Goal: Transaction & Acquisition: Purchase product/service

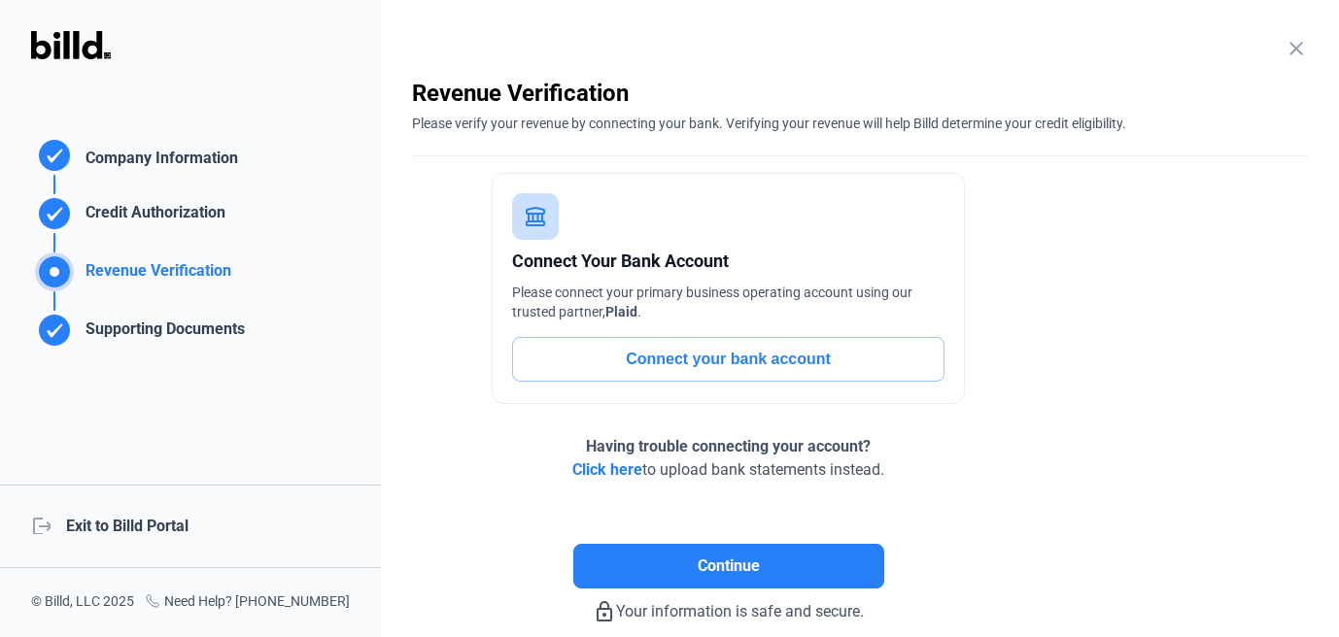
click at [167, 519] on div "logout Exit to Billd Portal" at bounding box center [190, 527] width 381 height 84
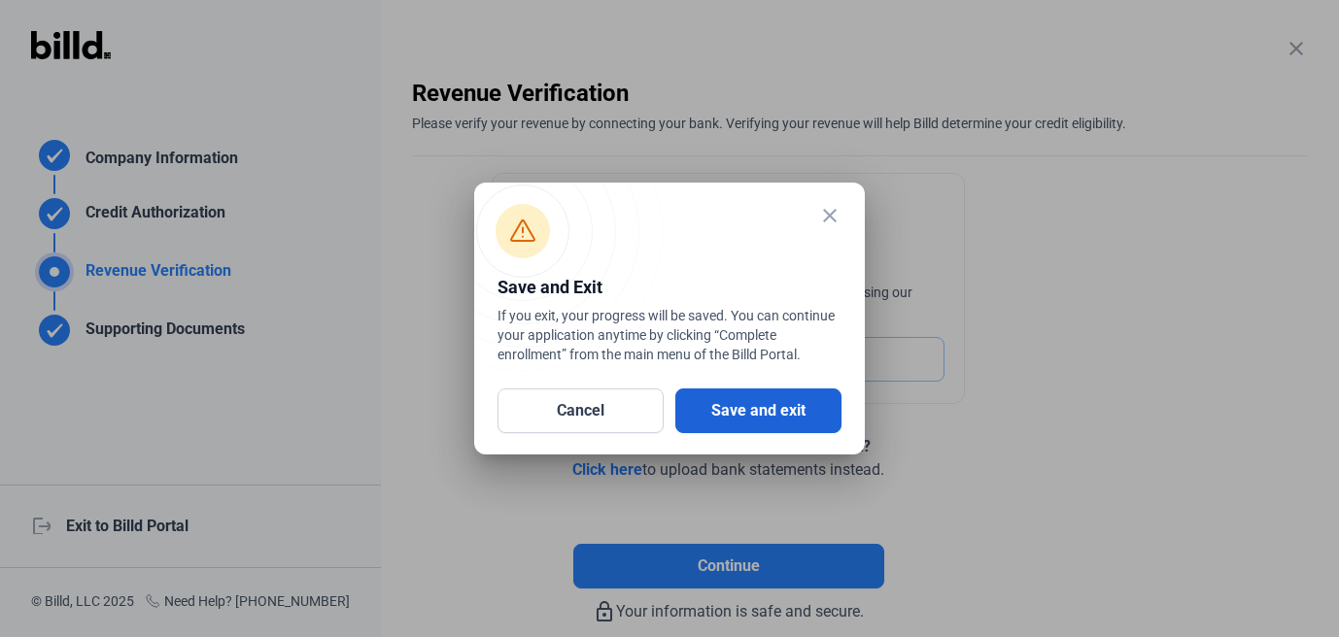
click at [720, 415] on button "Save and exit" at bounding box center [758, 411] width 166 height 45
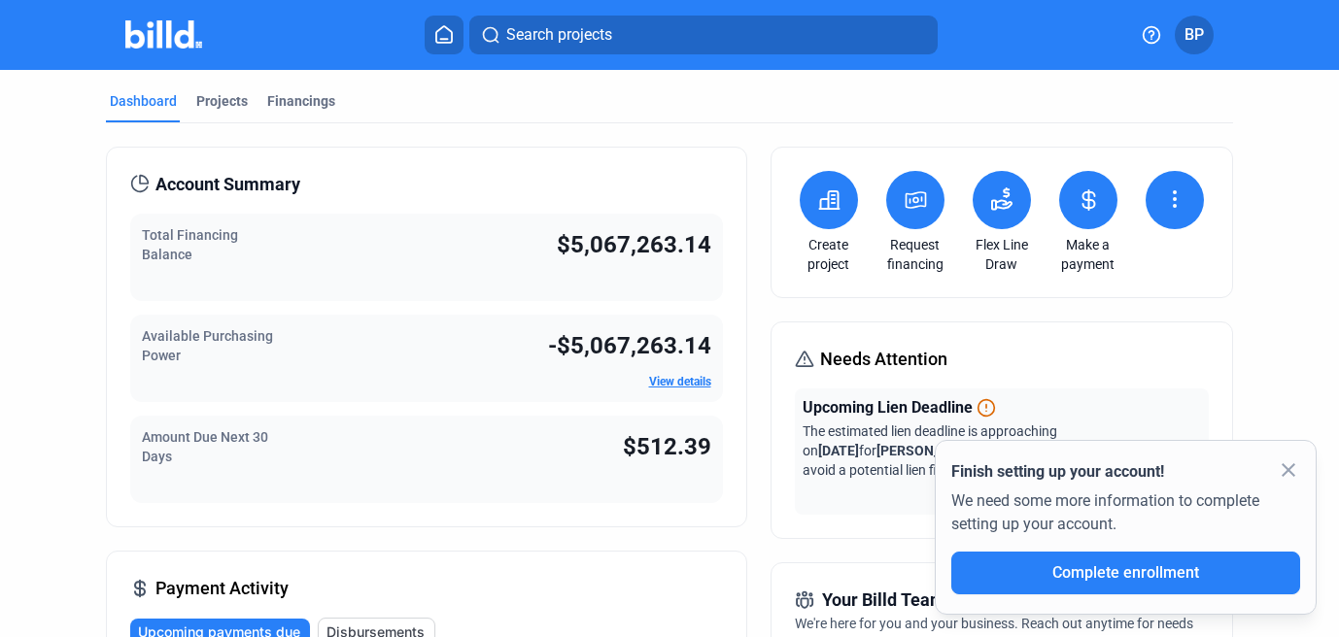
click at [1288, 470] on mat-icon "close" at bounding box center [1288, 470] width 23 height 23
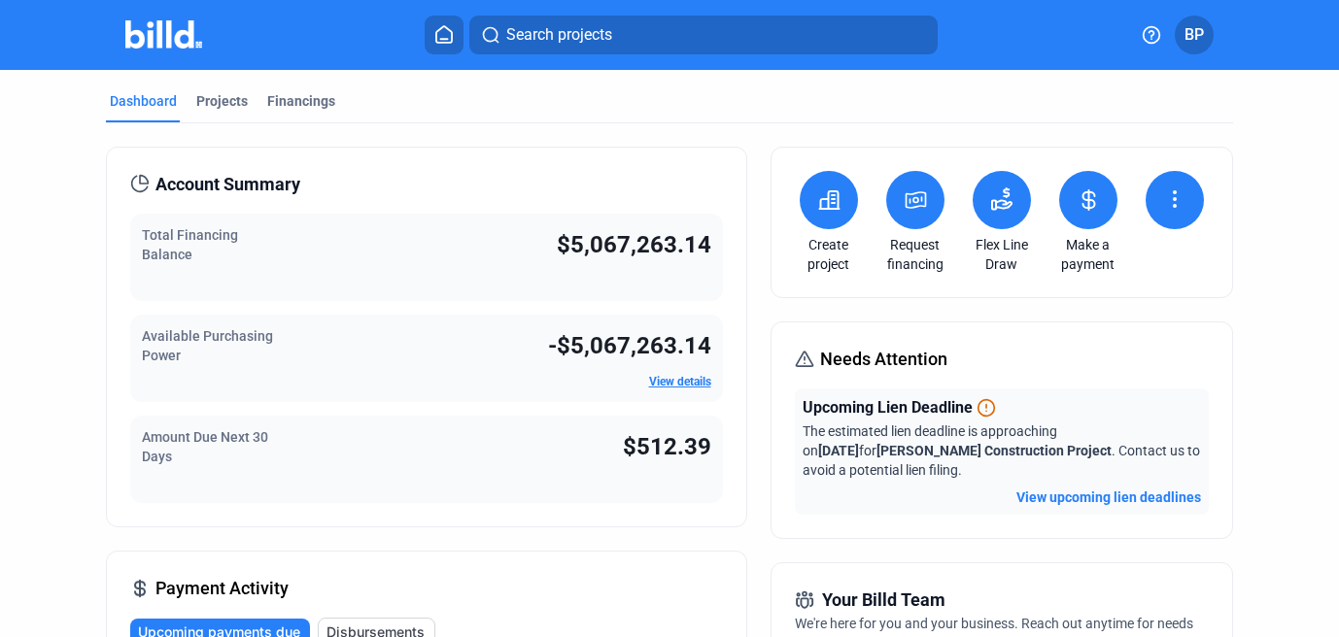
click at [926, 211] on button at bounding box center [915, 200] width 58 height 58
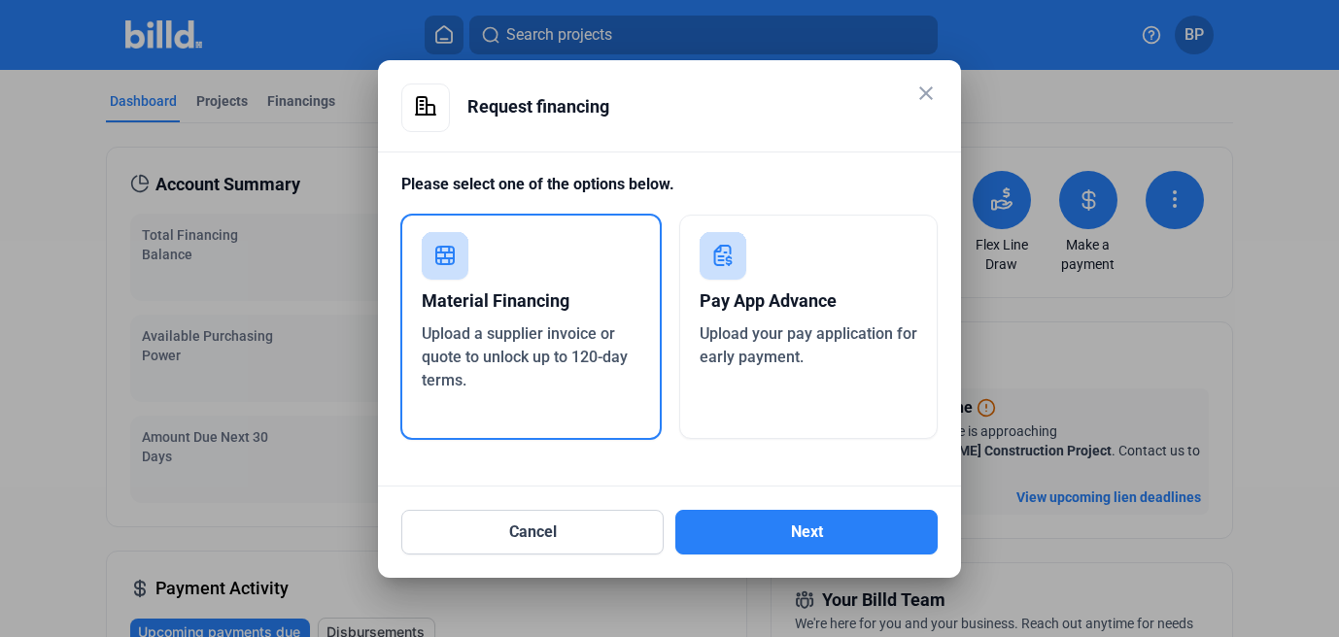
click at [536, 356] on span "Upload a supplier invoice or quote to unlock up to 120-day terms." at bounding box center [525, 357] width 206 height 65
click at [768, 505] on div "Cancel Next" at bounding box center [669, 521] width 536 height 68
click at [768, 526] on button "Next" at bounding box center [806, 532] width 262 height 45
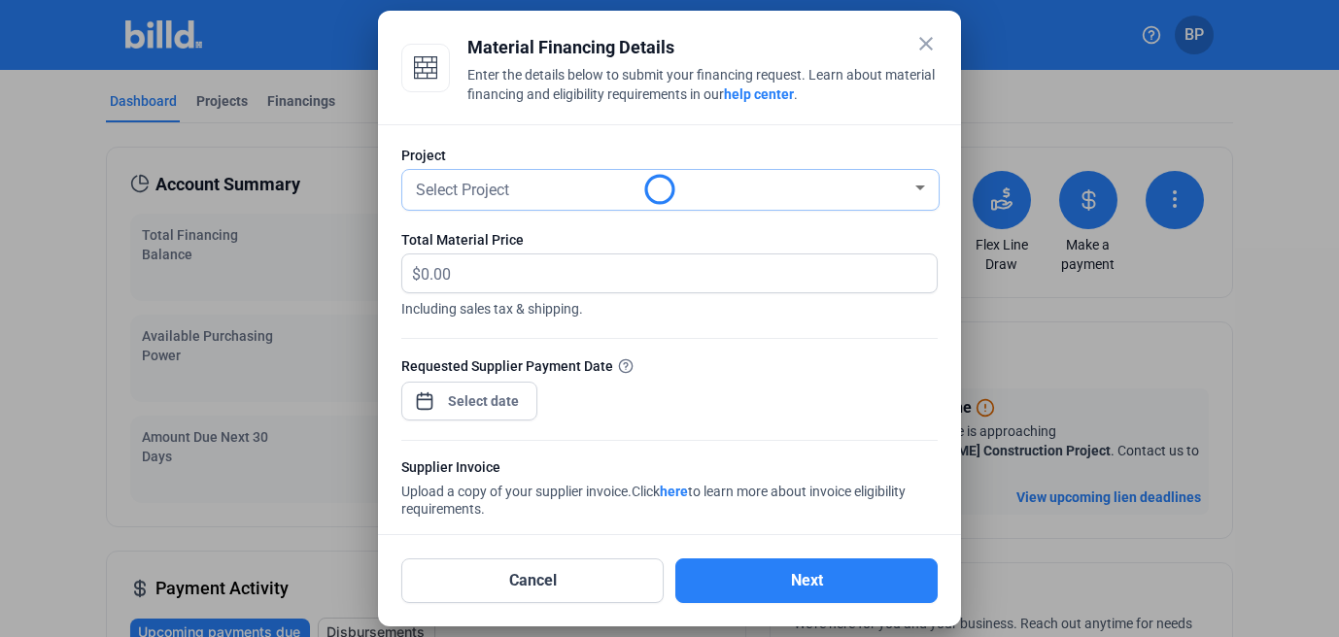
click at [490, 201] on div "Select Project" at bounding box center [670, 190] width 517 height 40
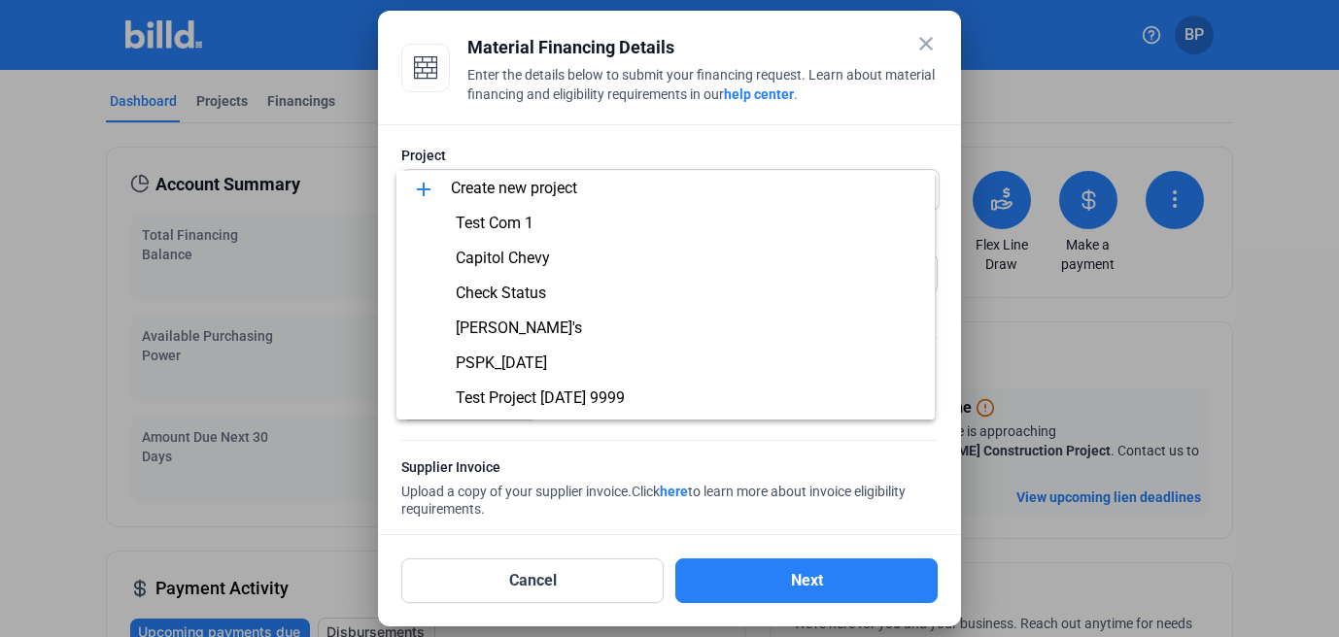
click at [534, 141] on div at bounding box center [669, 318] width 1339 height 637
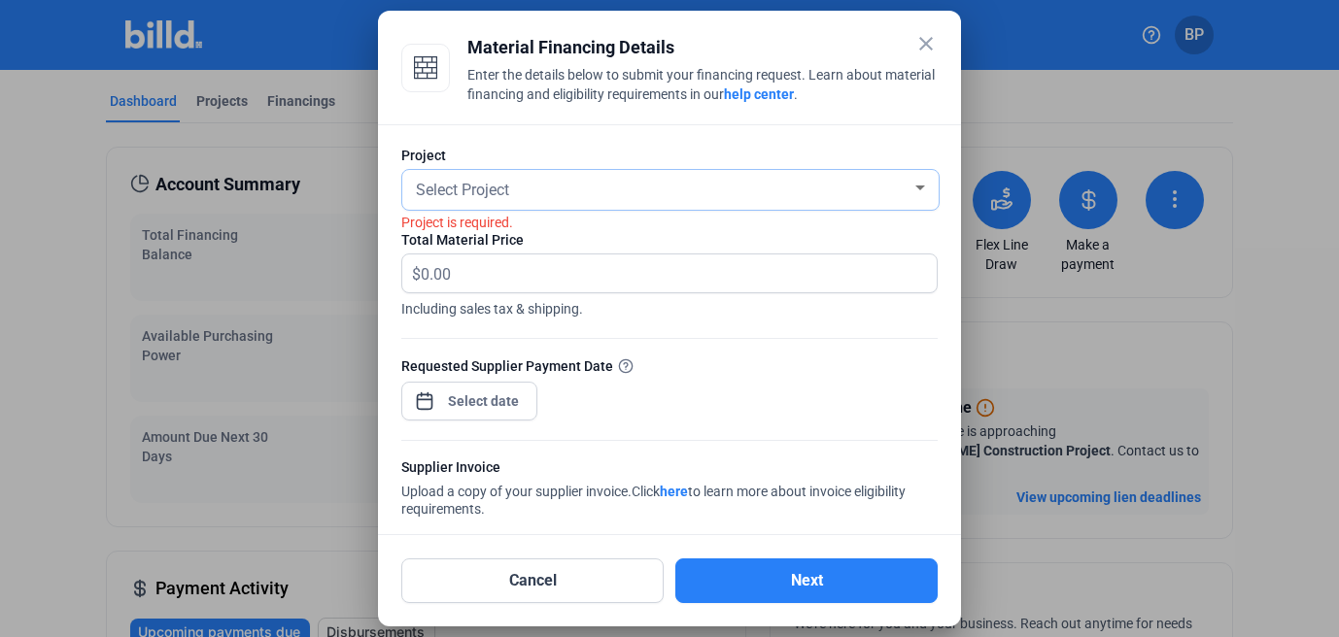
click at [524, 189] on div "Select Project" at bounding box center [661, 188] width 499 height 27
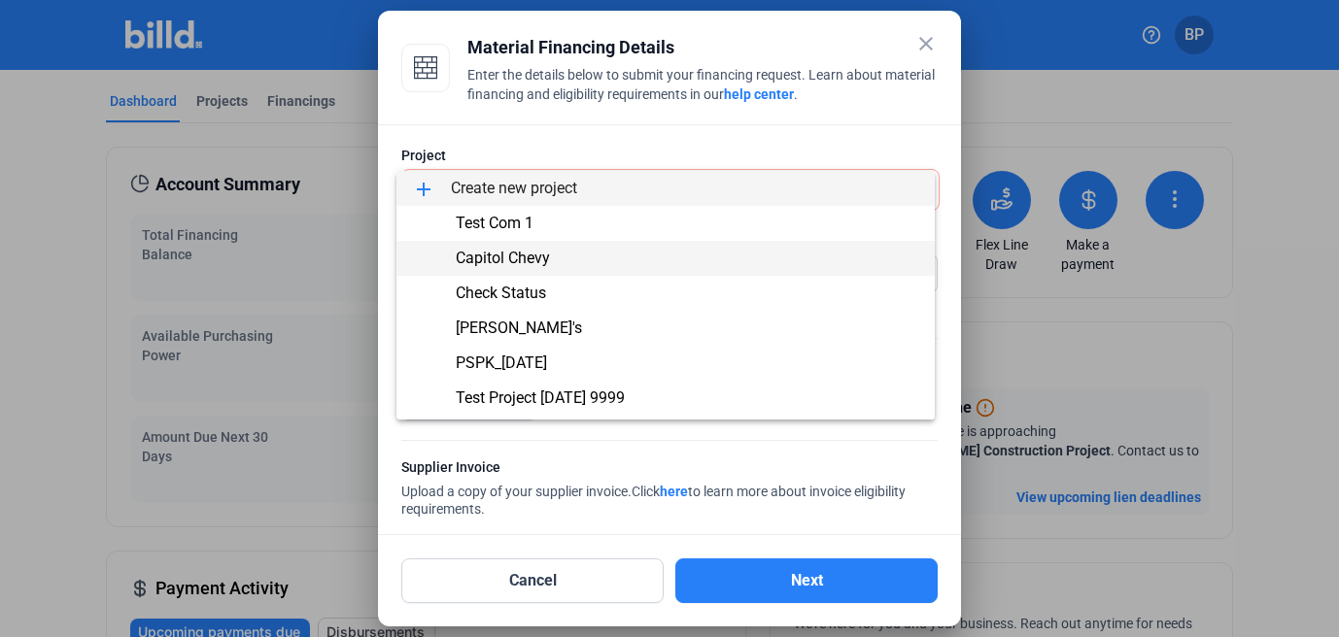
click at [503, 258] on span "Capitol Chevy" at bounding box center [503, 258] width 94 height 18
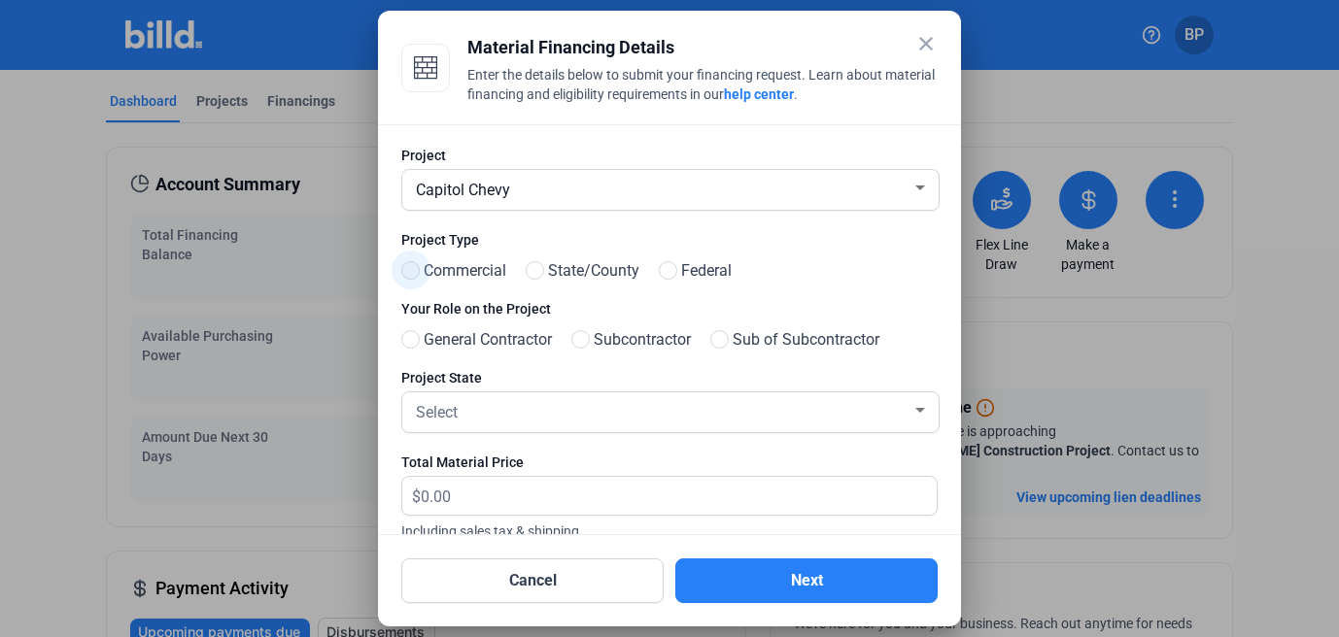
click at [413, 270] on span at bounding box center [410, 270] width 18 height 18
click at [413, 270] on input "Commercial" at bounding box center [408, 271] width 15 height 15
radio input "true"
click at [590, 332] on span at bounding box center [580, 339] width 18 height 18
click at [586, 333] on input "Subcontractor" at bounding box center [578, 340] width 15 height 15
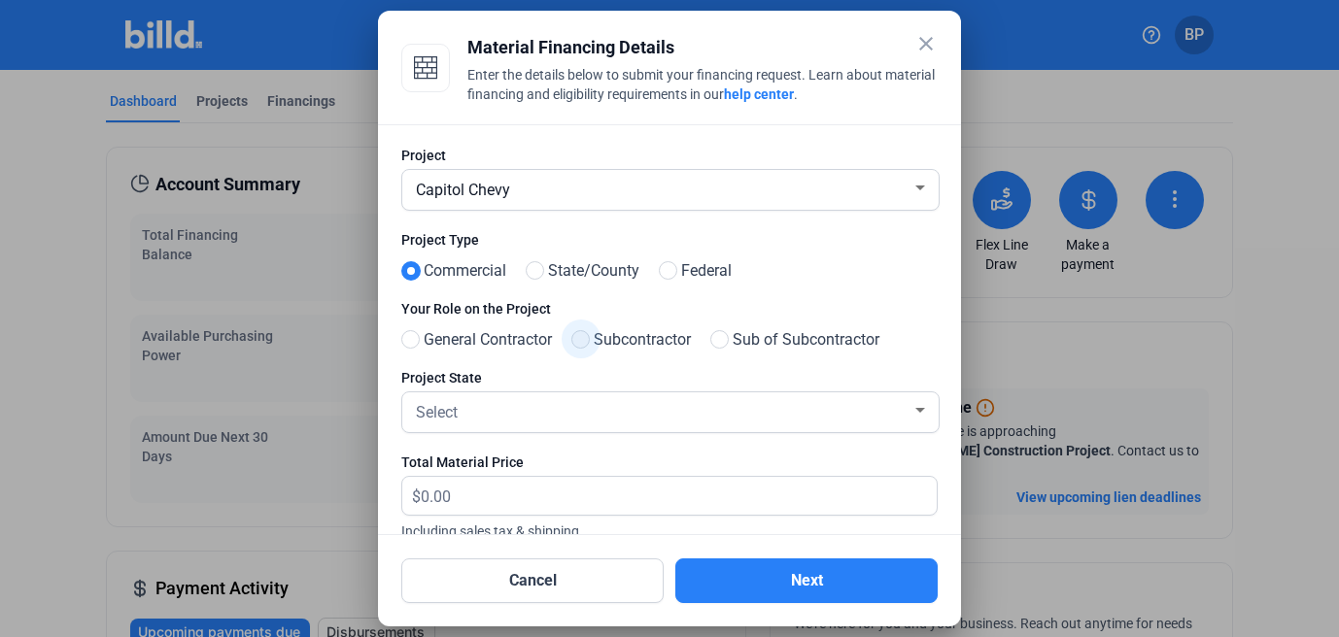
radio input "true"
click at [547, 400] on div "Select" at bounding box center [661, 410] width 499 height 27
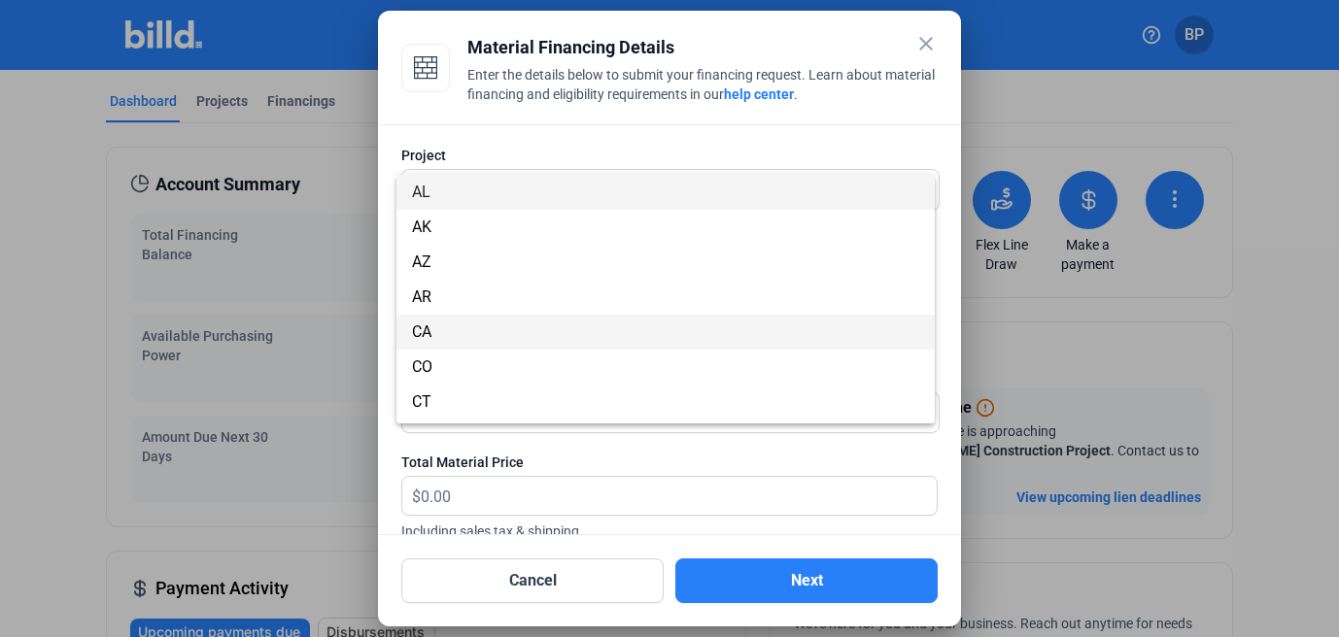
click at [657, 335] on span "CA" at bounding box center [665, 332] width 507 height 35
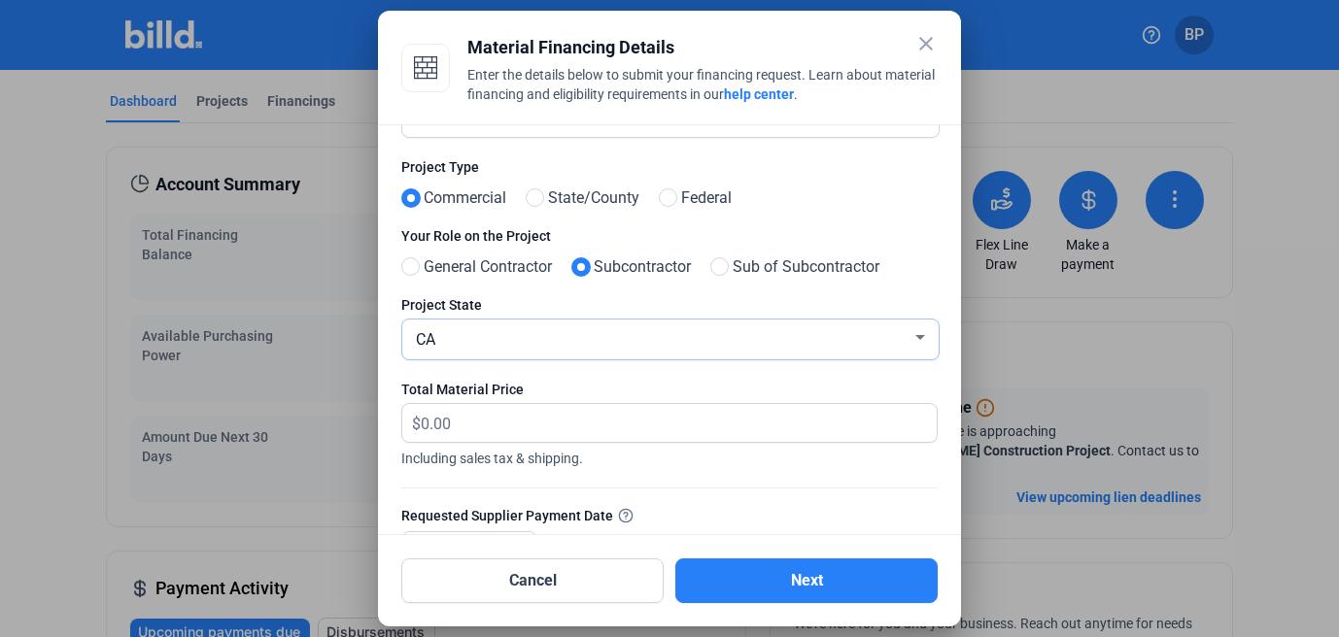
scroll to position [75, 0]
click at [569, 430] on input "text" at bounding box center [668, 421] width 494 height 38
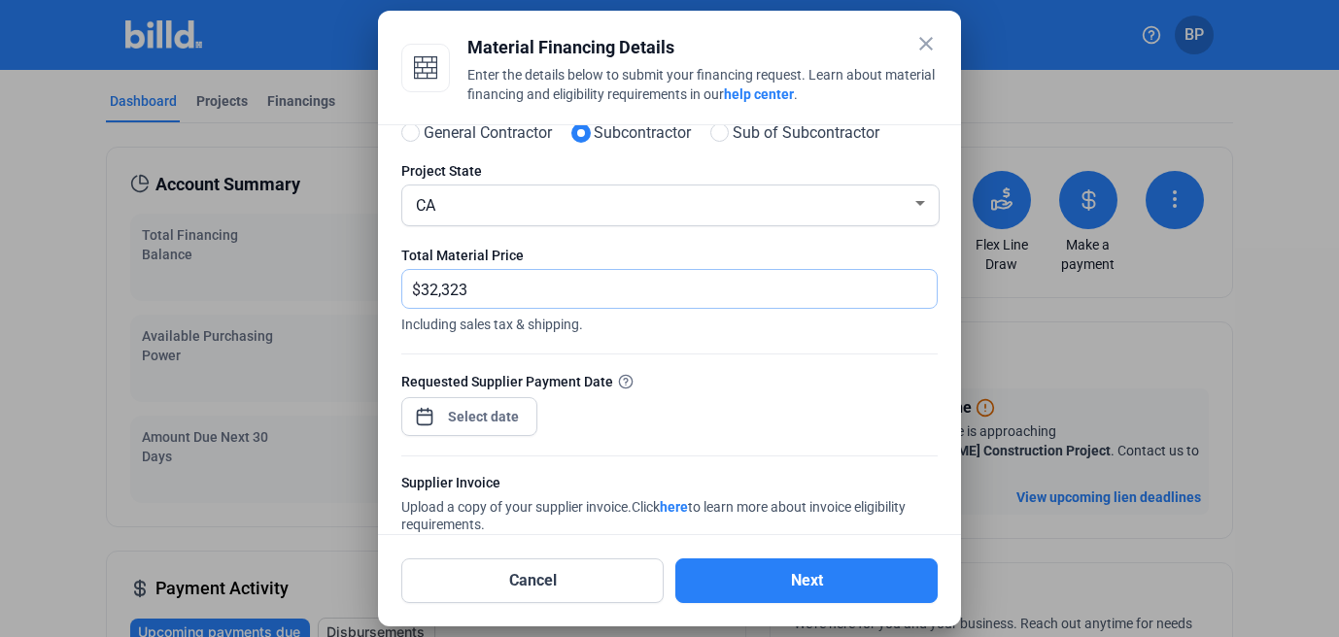
scroll to position [285, 0]
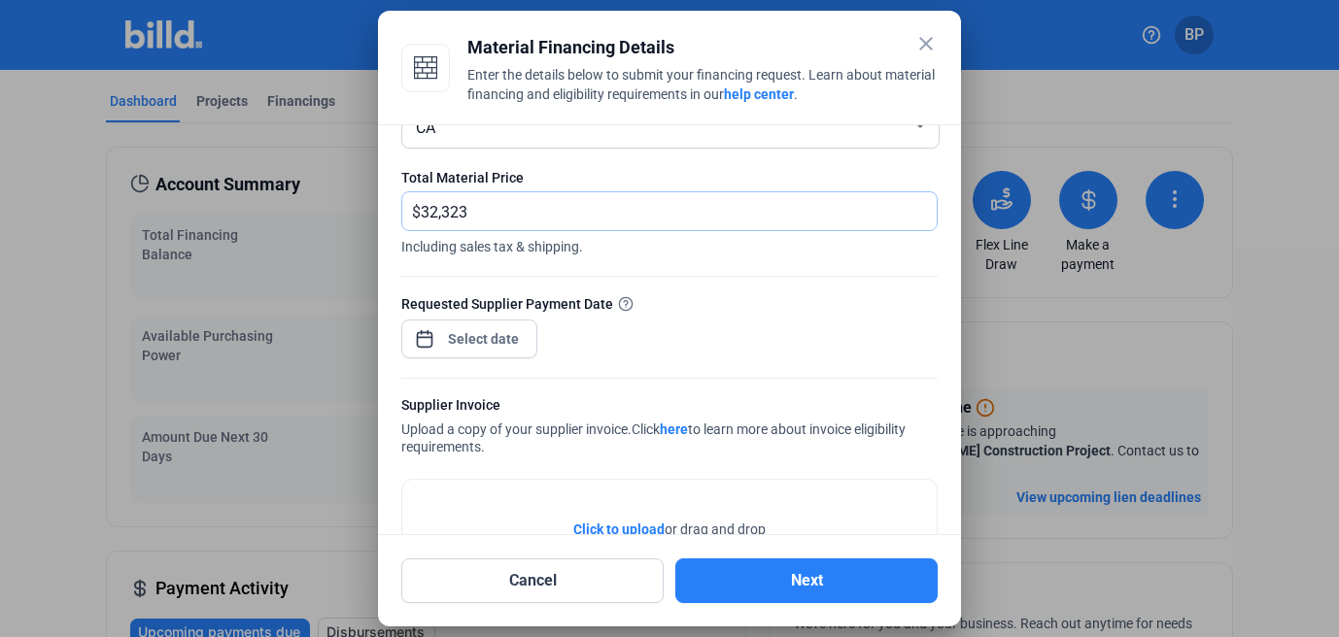
type input "32,323"
click at [465, 353] on div at bounding box center [484, 339] width 84 height 35
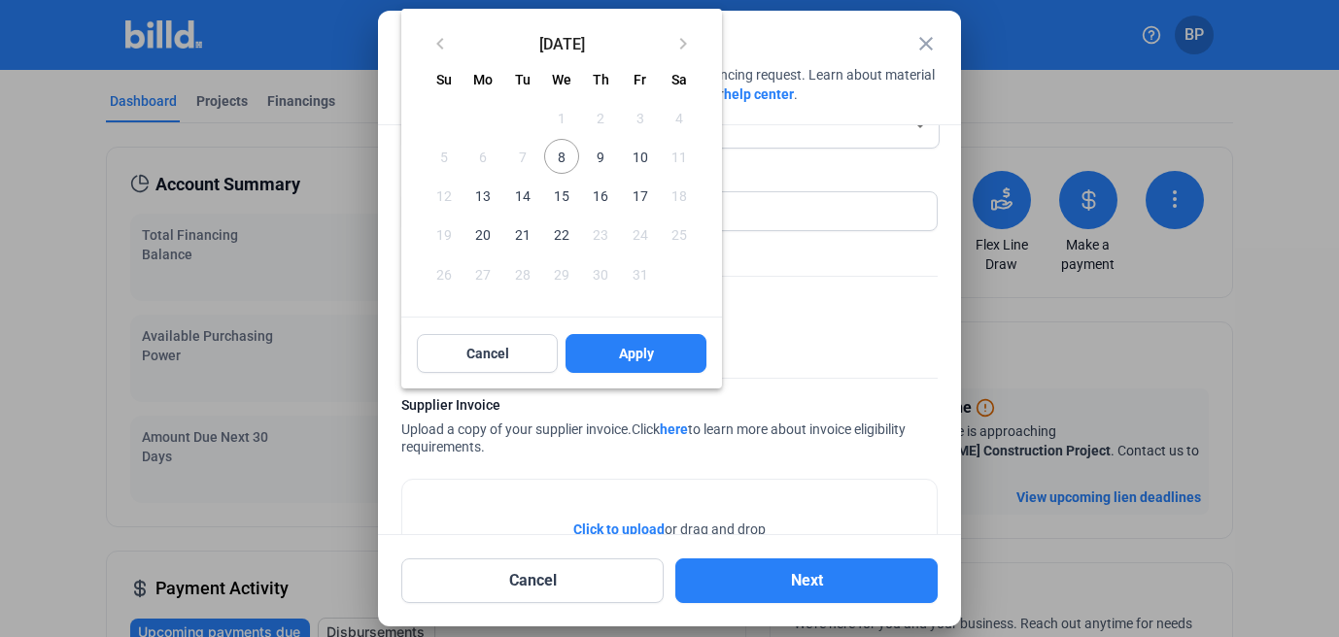
click at [562, 202] on span "15" at bounding box center [561, 195] width 35 height 35
click at [610, 351] on button "Apply" at bounding box center [636, 353] width 141 height 39
type input "[DATE]"
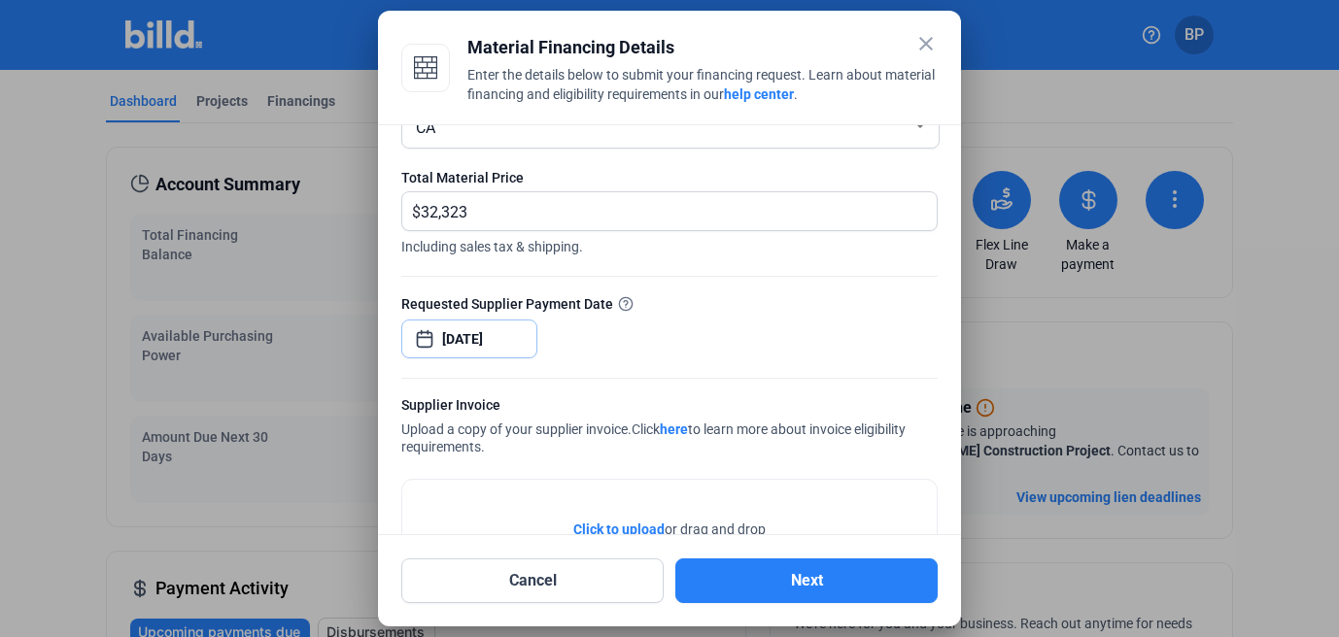
scroll to position [424, 0]
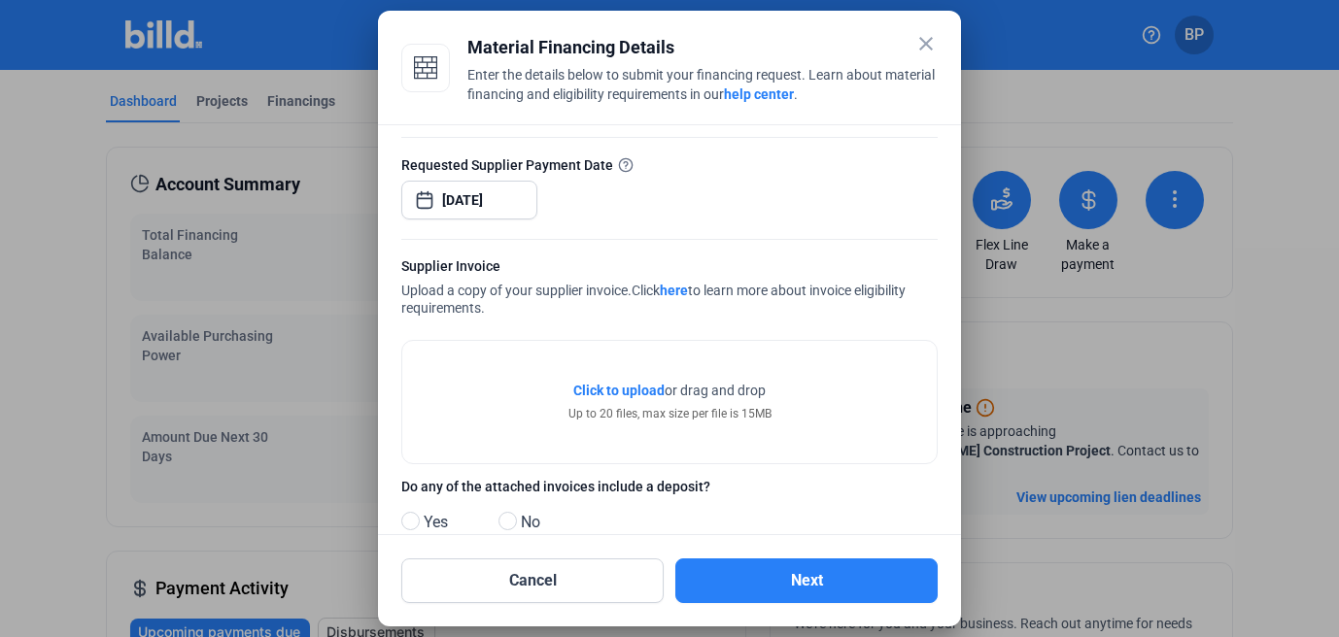
click at [612, 384] on span "Click to upload" at bounding box center [618, 391] width 91 height 16
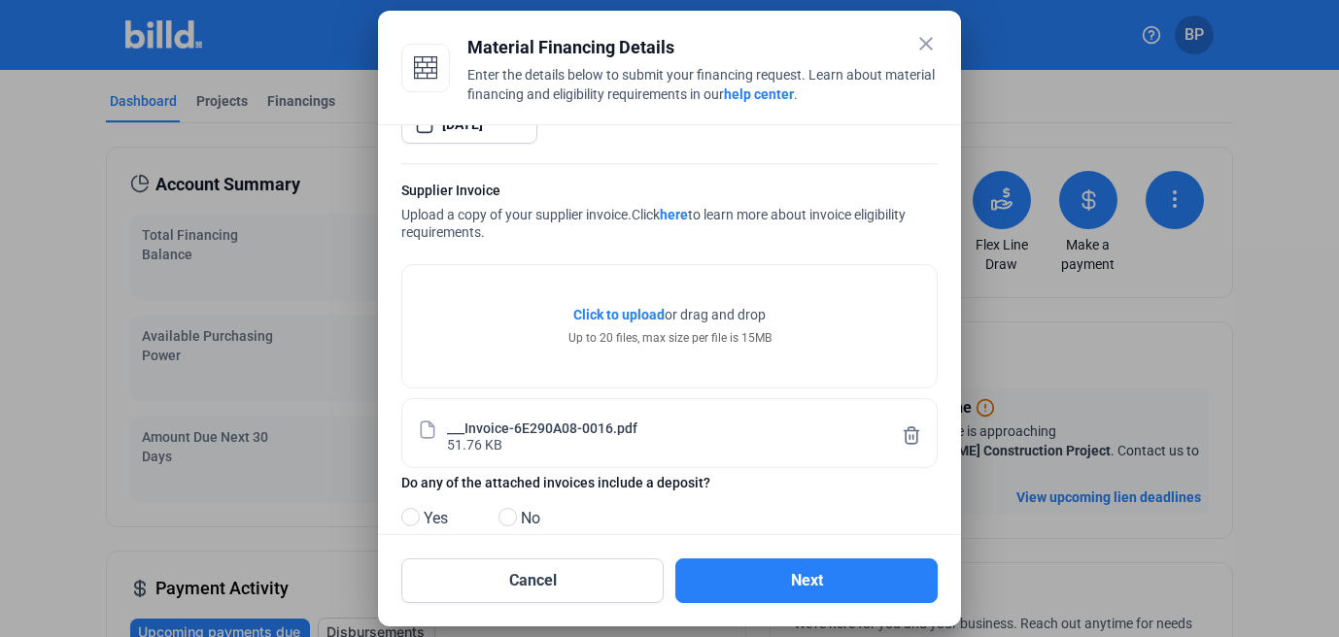
scroll to position [537, 0]
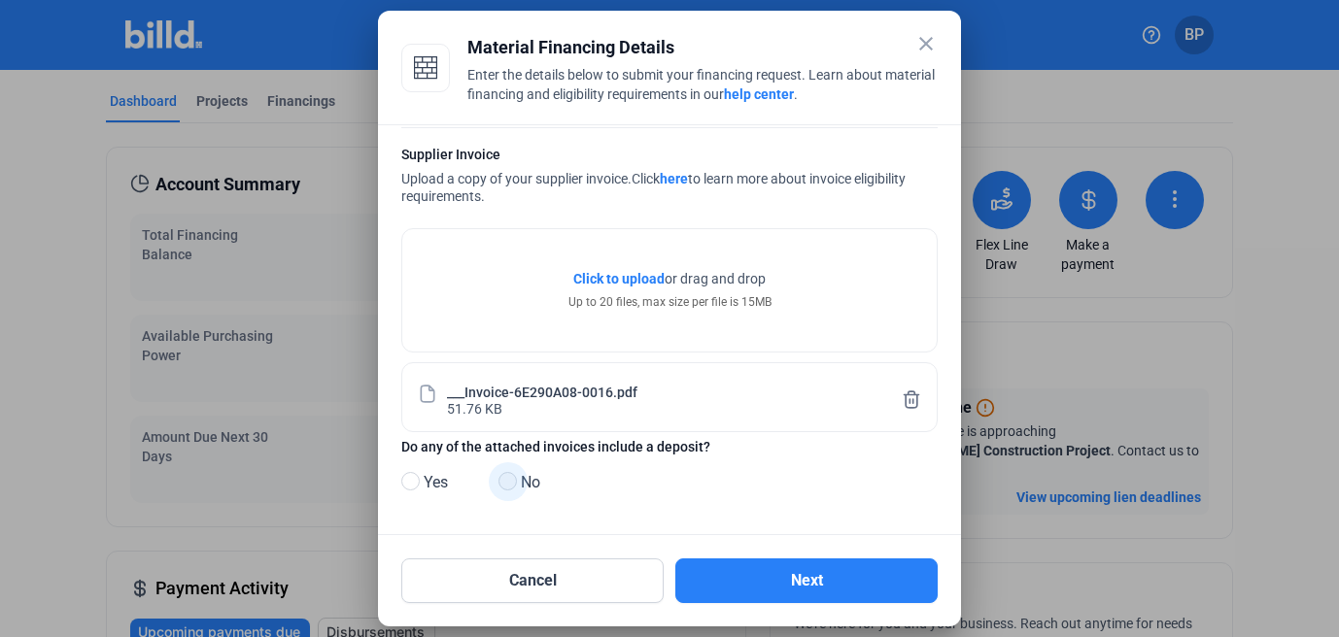
click at [514, 480] on span at bounding box center [507, 481] width 18 height 18
click at [513, 480] on input "No" at bounding box center [505, 482] width 15 height 15
radio input "true"
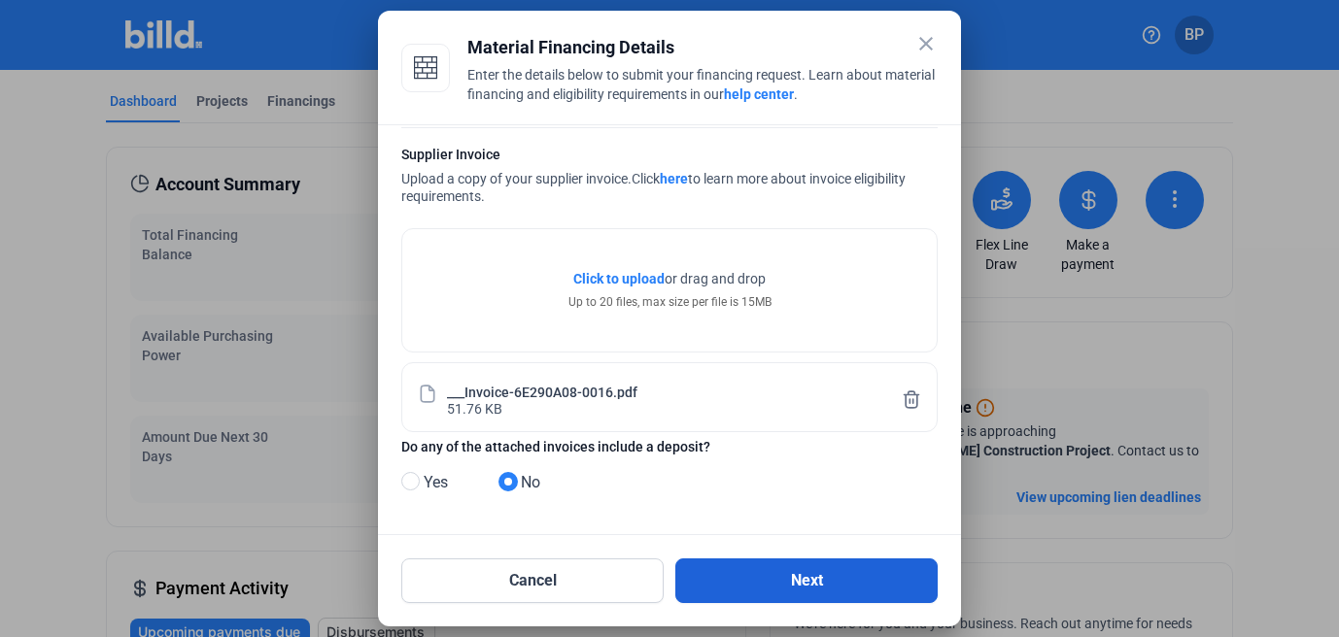
click at [758, 575] on button "Next" at bounding box center [806, 581] width 262 height 45
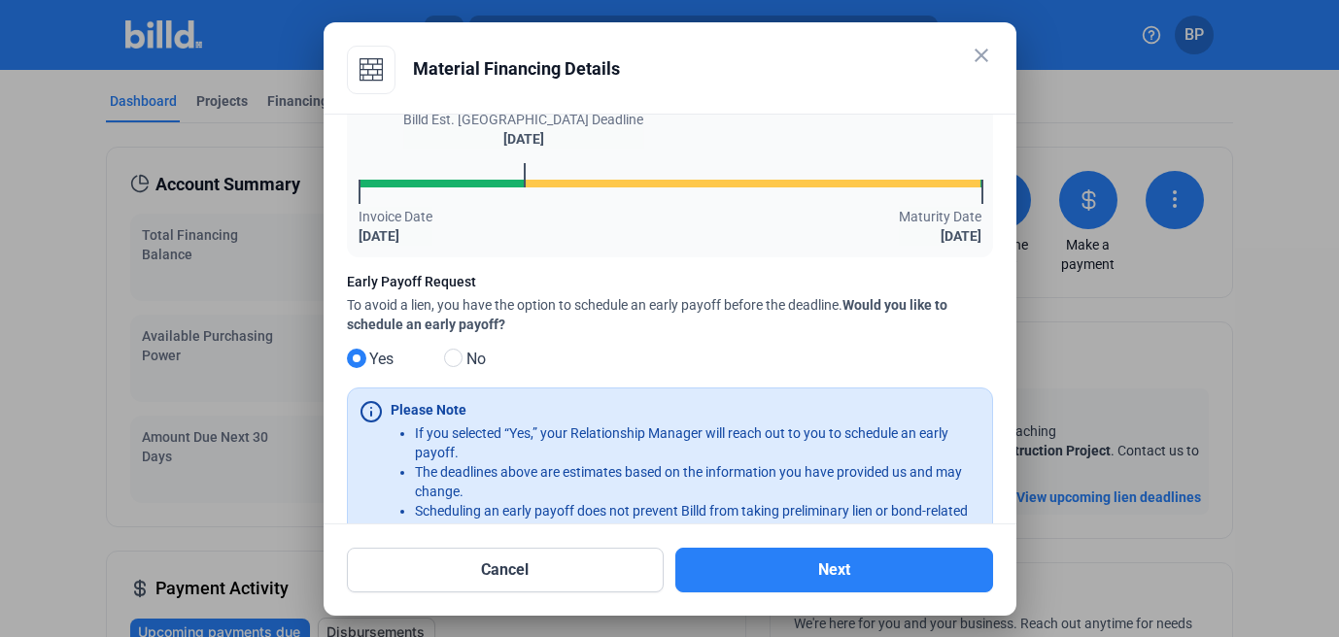
scroll to position [189, 0]
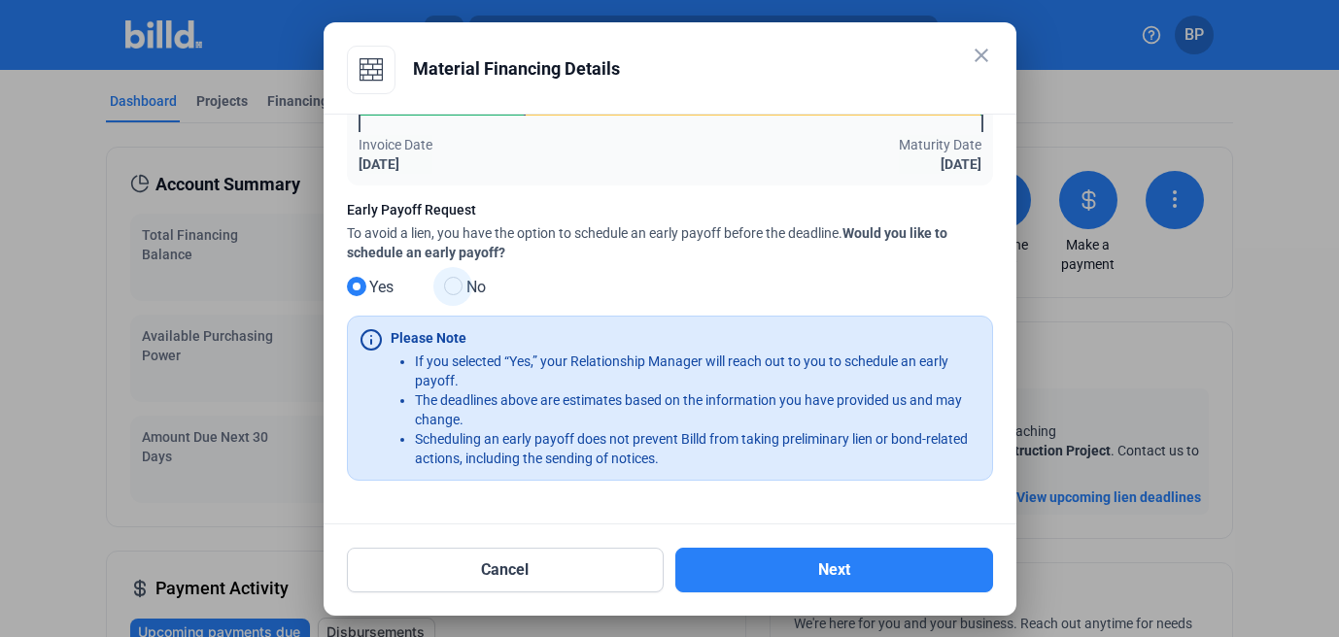
click at [463, 284] on span "No" at bounding box center [472, 287] width 27 height 23
click at [459, 284] on input "No" at bounding box center [451, 287] width 15 height 15
radio input "true"
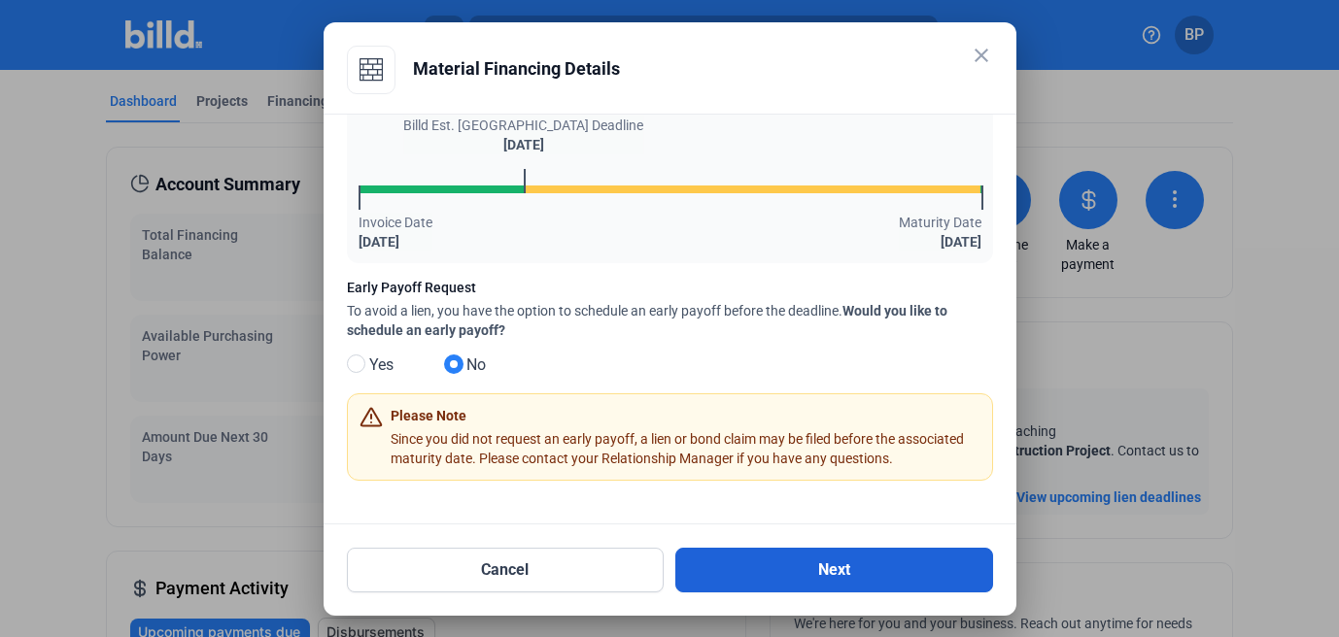
click at [783, 559] on button "Next" at bounding box center [834, 570] width 318 height 45
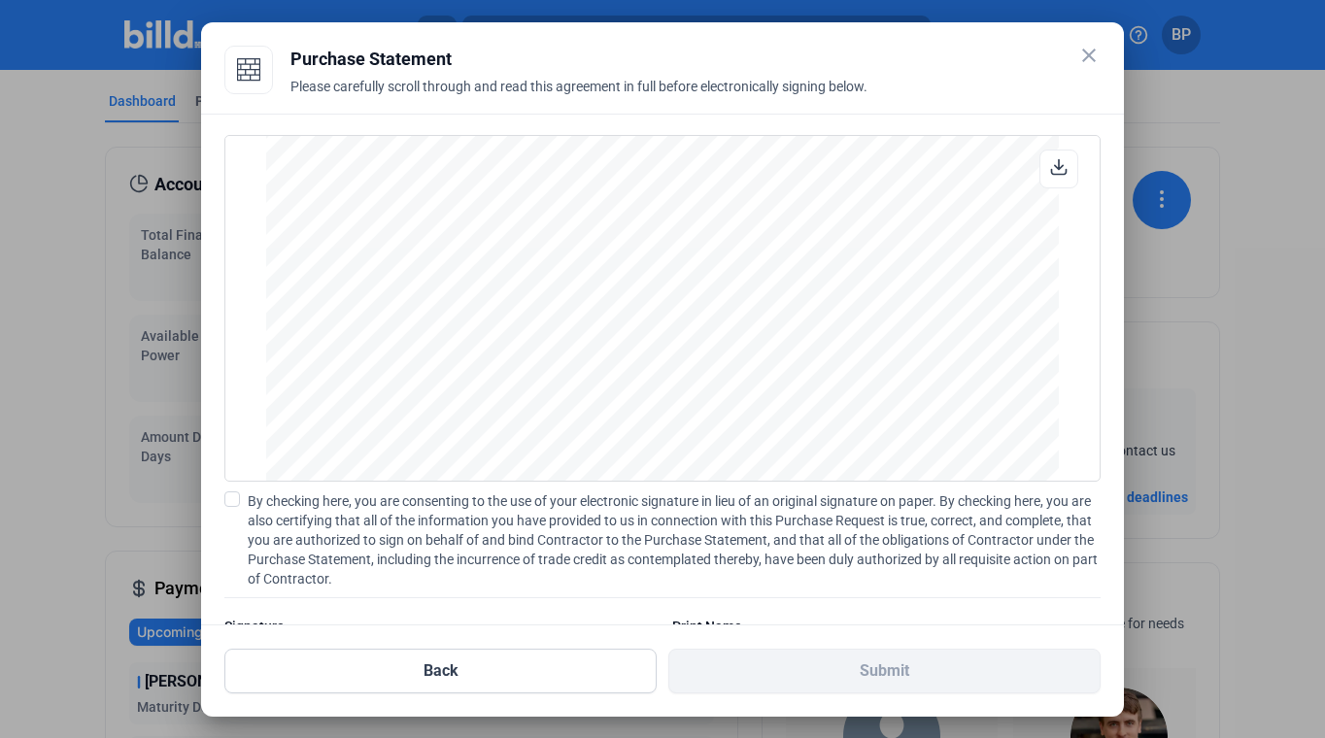
scroll to position [100, 0]
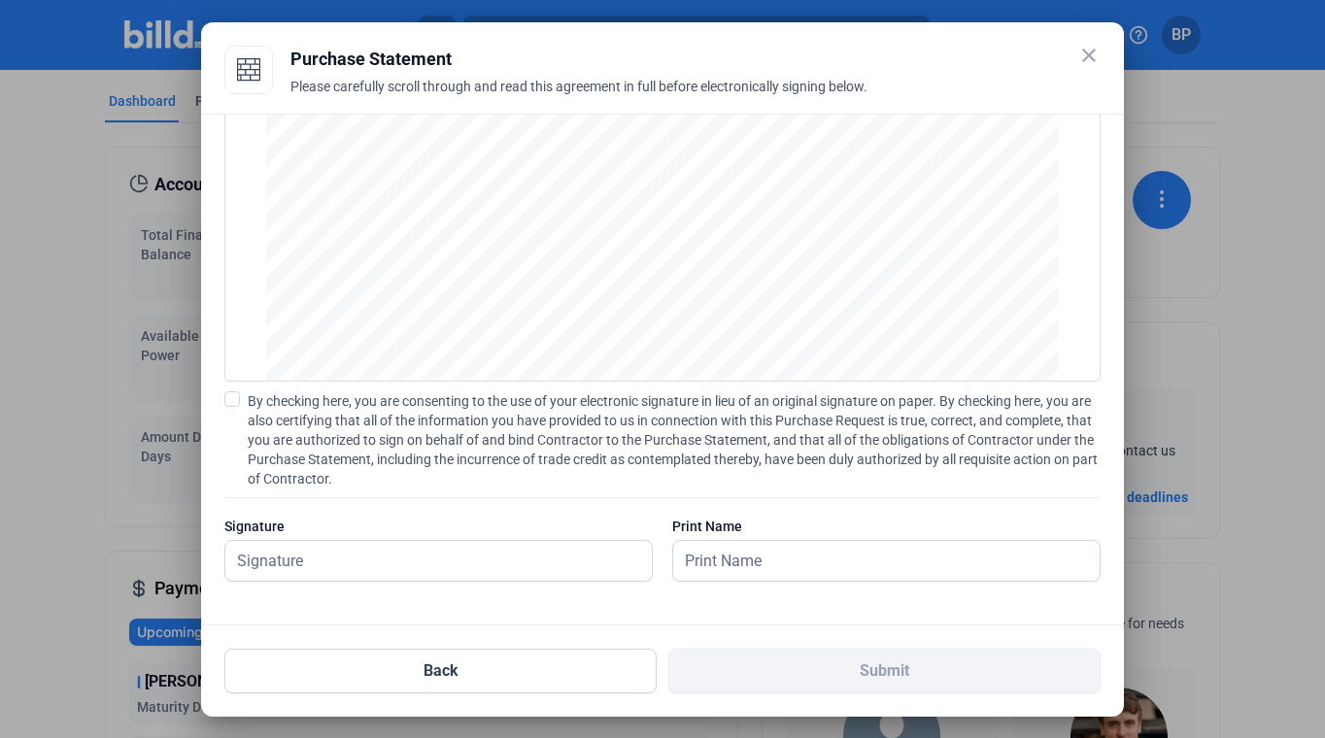
click at [226, 402] on span at bounding box center [232, 400] width 16 height 16
click at [0, 0] on input "By checking here, you are consenting to the use of your electronic signature in…" at bounding box center [0, 0] width 0 height 0
click at [301, 559] on input "text" at bounding box center [438, 561] width 427 height 40
type input "[PERSON_NAME]"
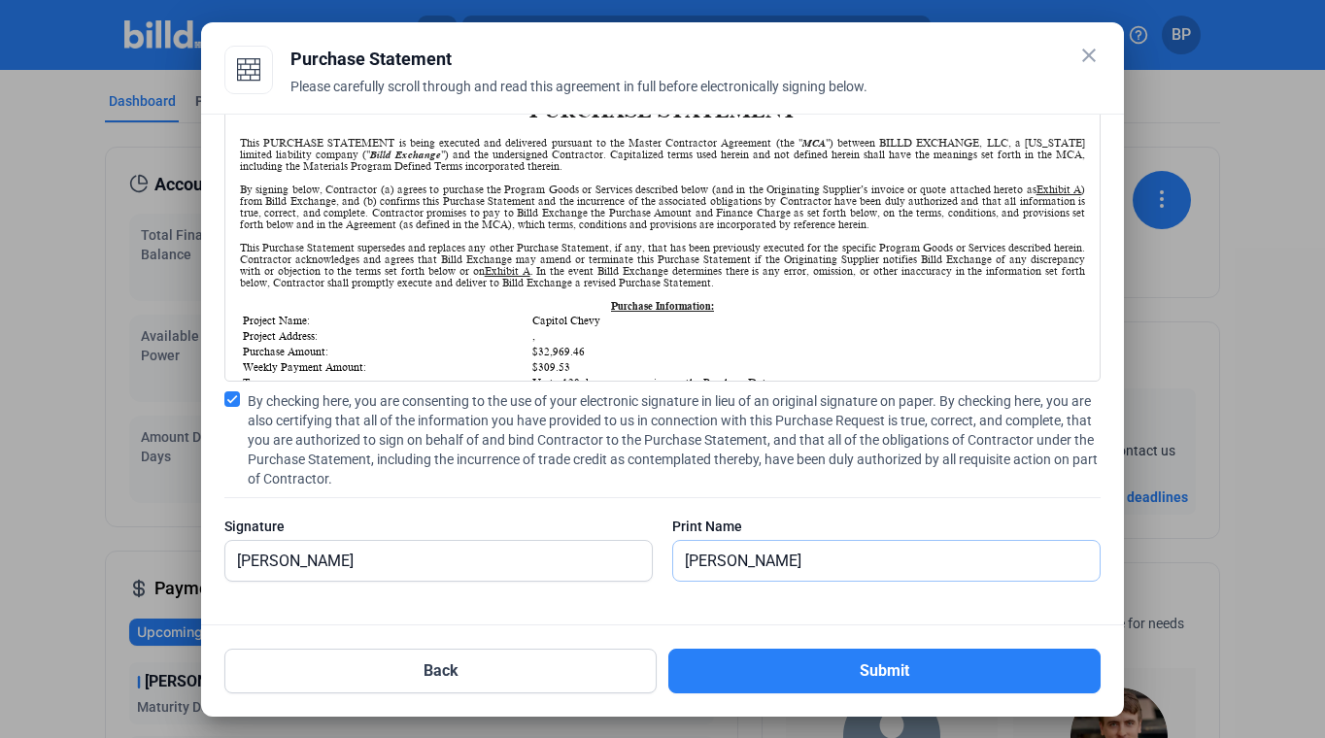
scroll to position [0, 0]
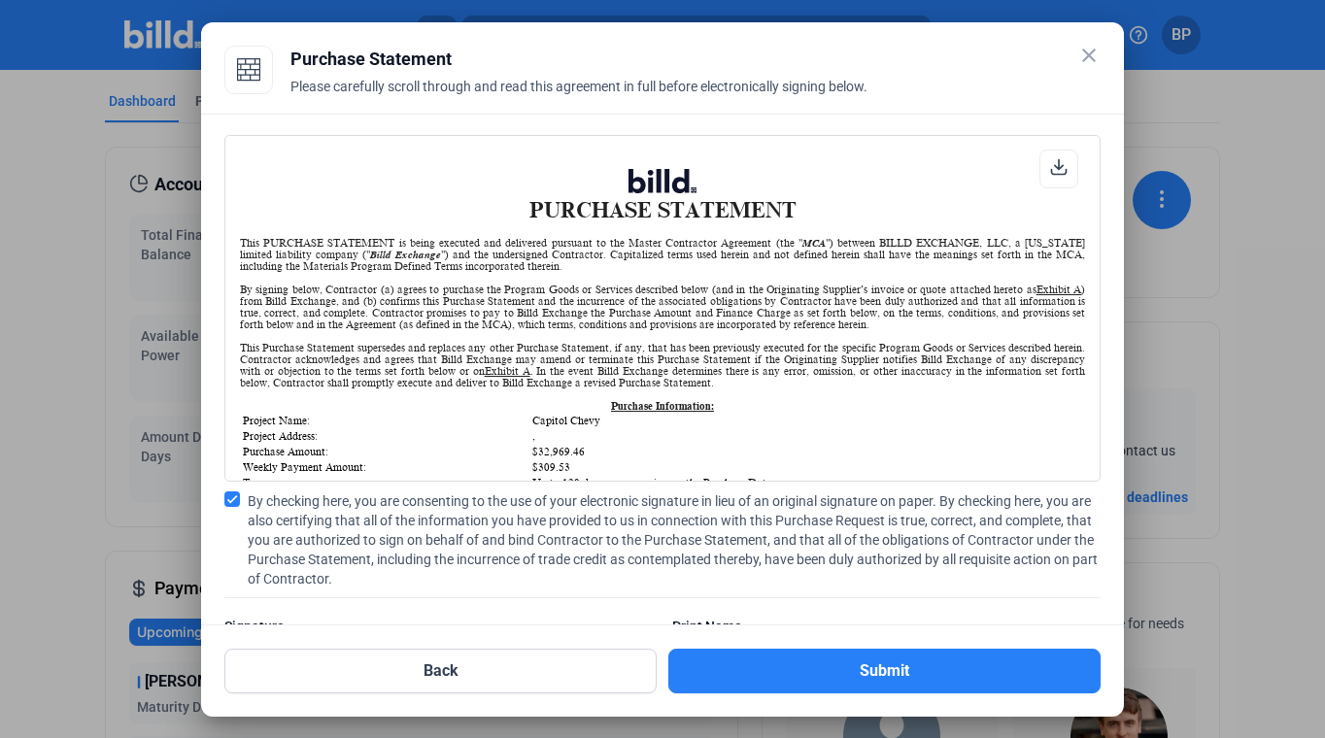
type input "[PERSON_NAME]"
